Goal: Transaction & Acquisition: Purchase product/service

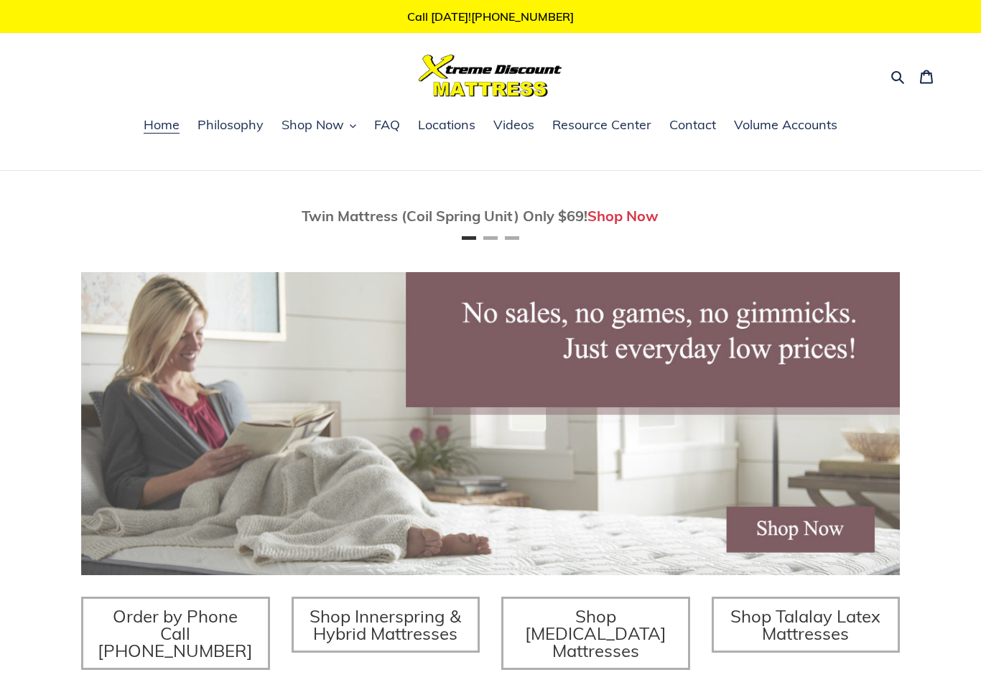
click at [312, 129] on span "Shop Now" at bounding box center [313, 124] width 62 height 17
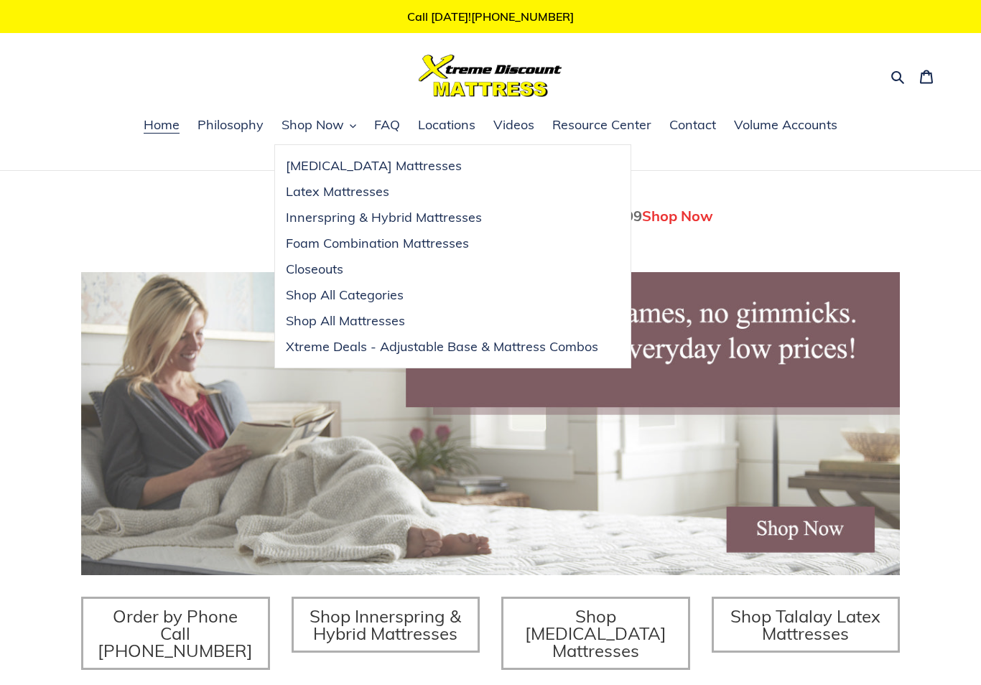
scroll to position [0, 819]
click at [430, 223] on span "Innerspring & Hybrid Mattresses" at bounding box center [384, 217] width 196 height 17
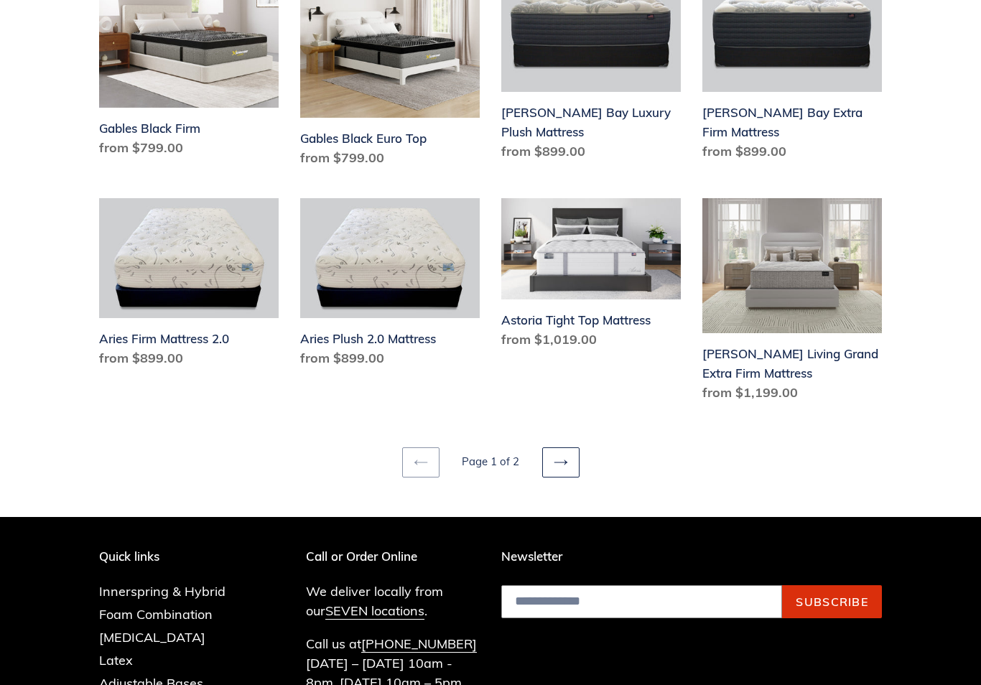
scroll to position [1902, 0]
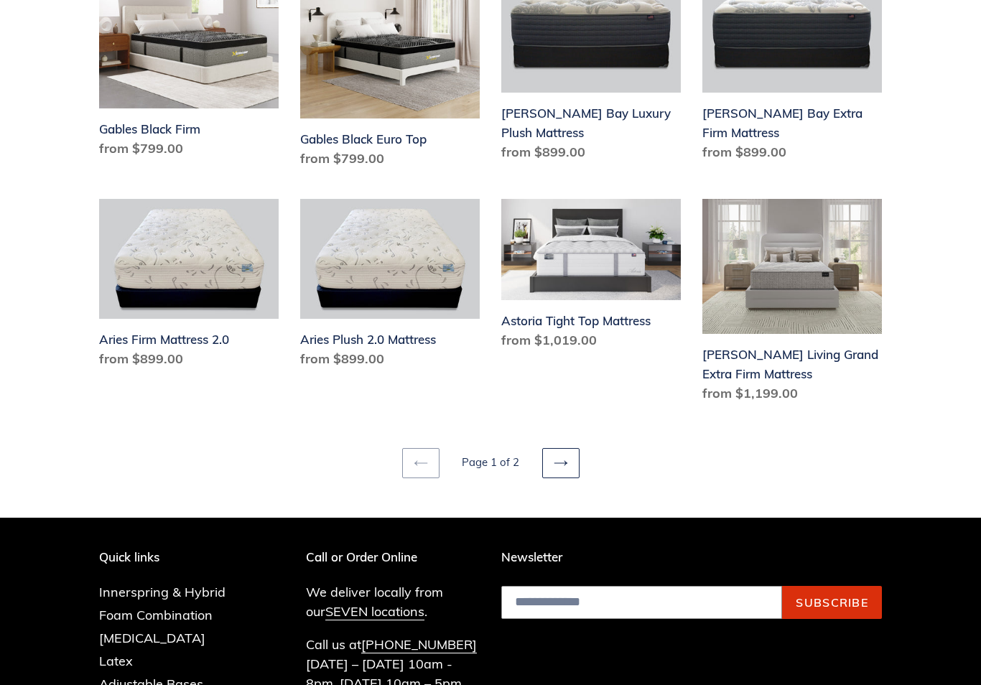
click at [564, 456] on icon at bounding box center [561, 463] width 14 height 14
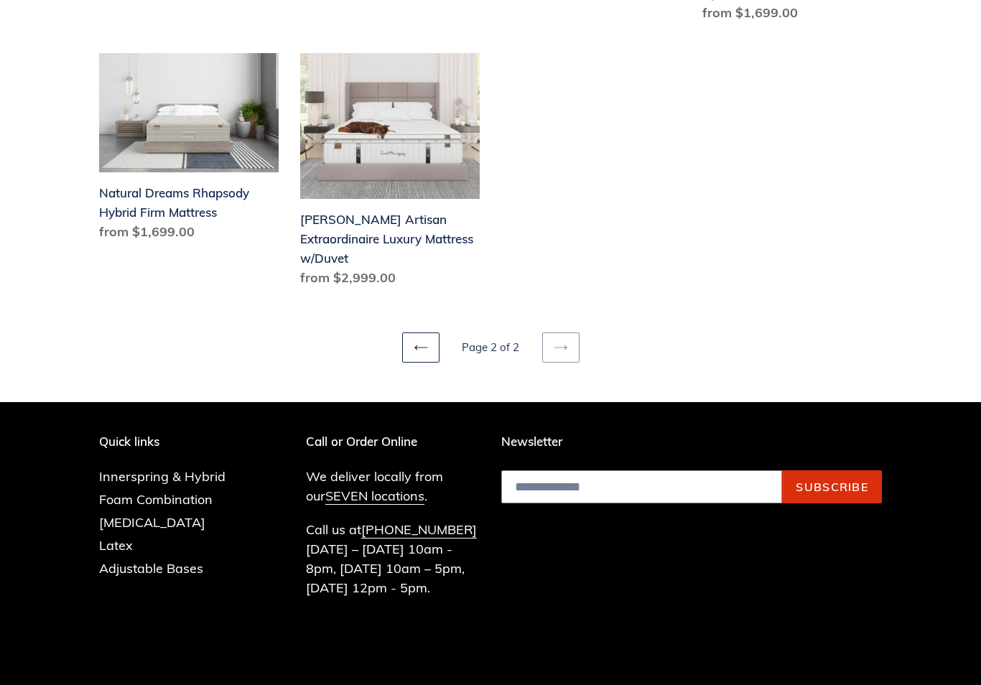
scroll to position [952, 0]
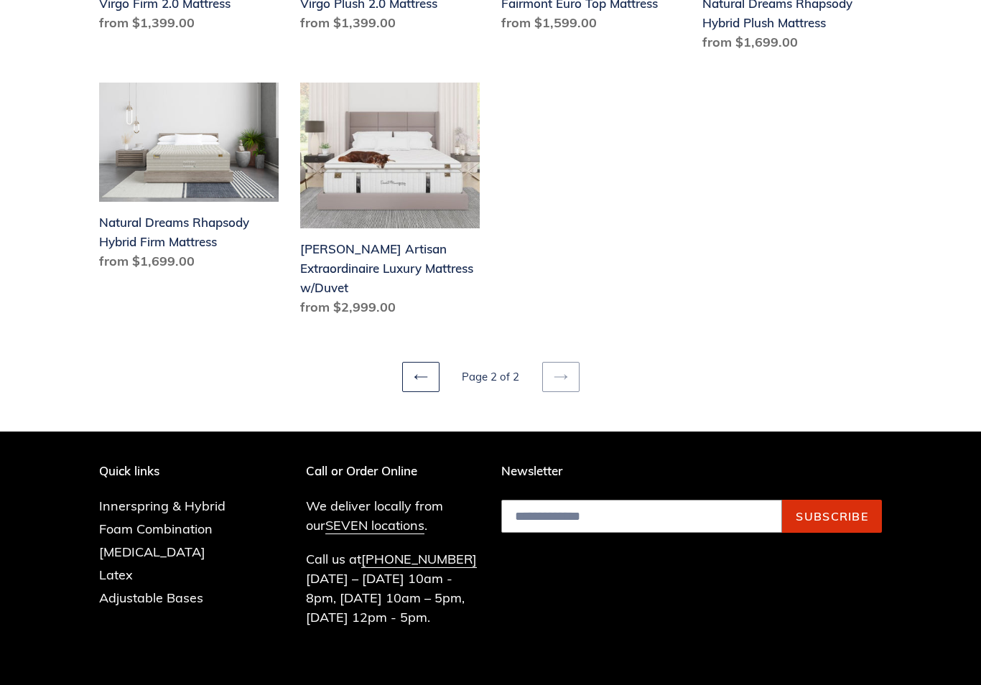
click at [422, 370] on icon at bounding box center [421, 377] width 14 height 14
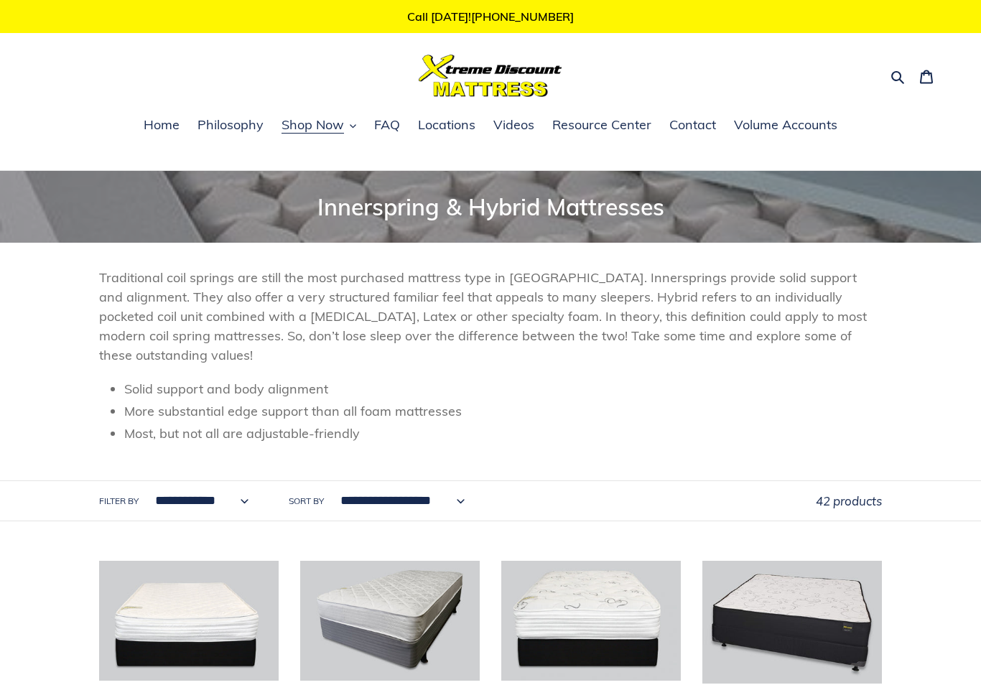
click at [322, 129] on span "Shop Now" at bounding box center [313, 124] width 62 height 17
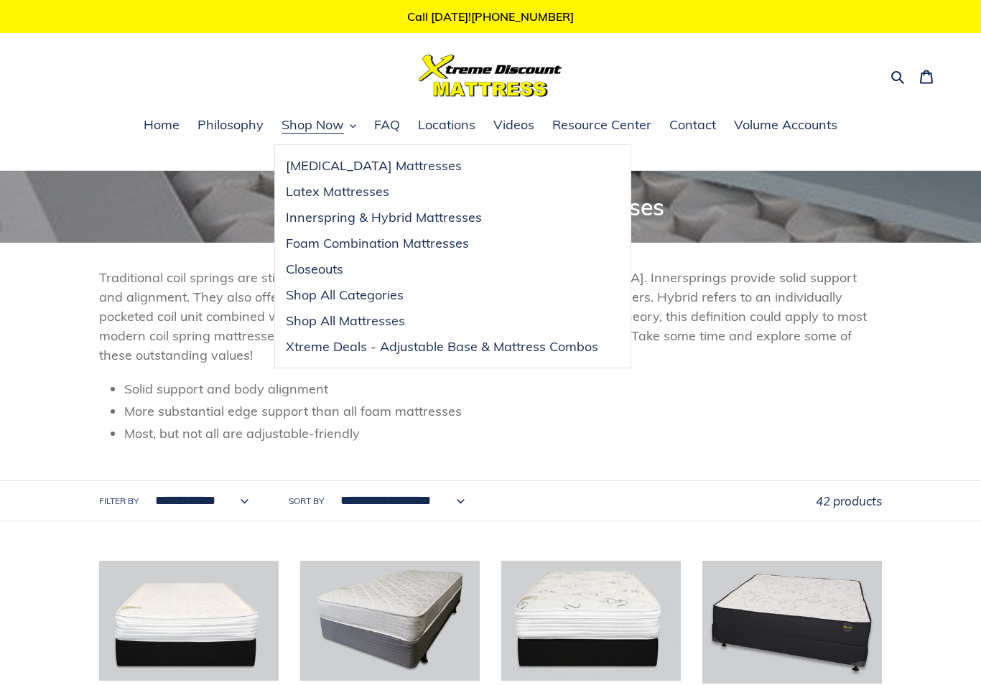
click at [314, 269] on span "Closeouts" at bounding box center [314, 269] width 57 height 17
